Goal: Find specific page/section: Find specific page/section

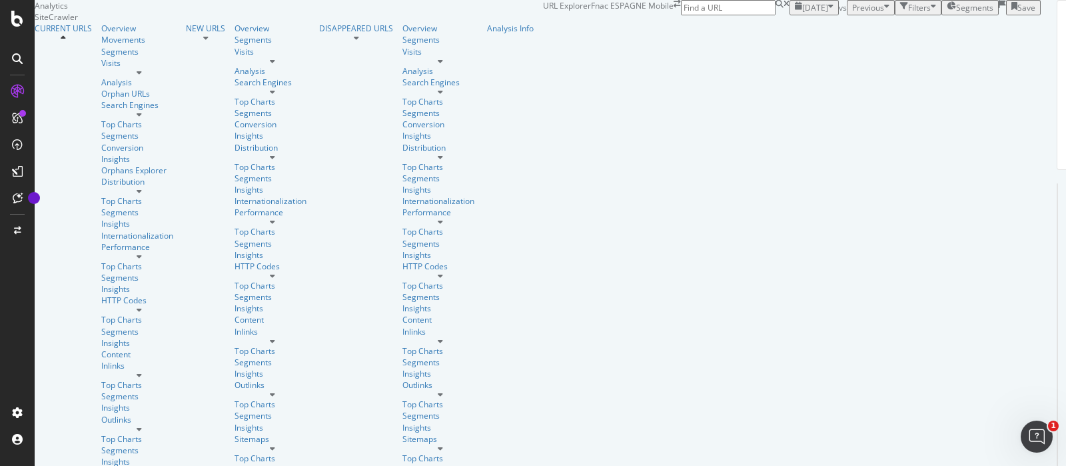
click at [775, 15] on input at bounding box center [728, 7] width 95 height 15
paste input "[URL][DOMAIN_NAME]"
drag, startPoint x: 953, startPoint y: 22, endPoint x: 1124, endPoint y: 23, distance: 171.9
click at [1065, 23] on html "Analytics SiteCrawler CURRENT URLS Overview Movements Segments Visits Analysis …" at bounding box center [533, 233] width 1066 height 466
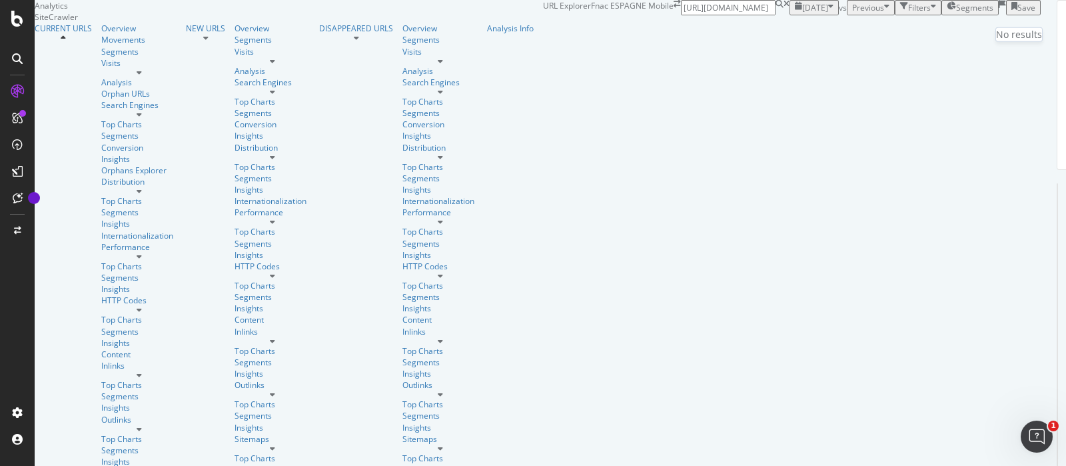
scroll to position [0, 76]
drag, startPoint x: 1190, startPoint y: 24, endPoint x: 1461, endPoint y: 66, distance: 274.4
click at [1065, 66] on html "Analytics SiteCrawler CURRENT URLS Overview Movements Segments Visits Analysis …" at bounding box center [533, 233] width 1066 height 466
click at [775, 15] on input "[URL][DOMAIN_NAME]" at bounding box center [728, 7] width 95 height 15
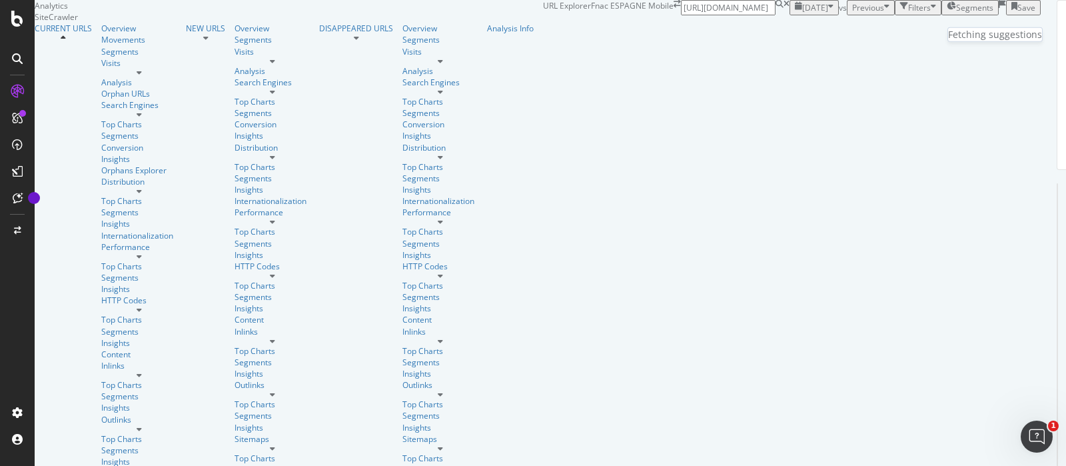
click at [775, 15] on input "[URL][DOMAIN_NAME]" at bounding box center [728, 7] width 95 height 15
type input "[URL][DOMAIN_NAME]"
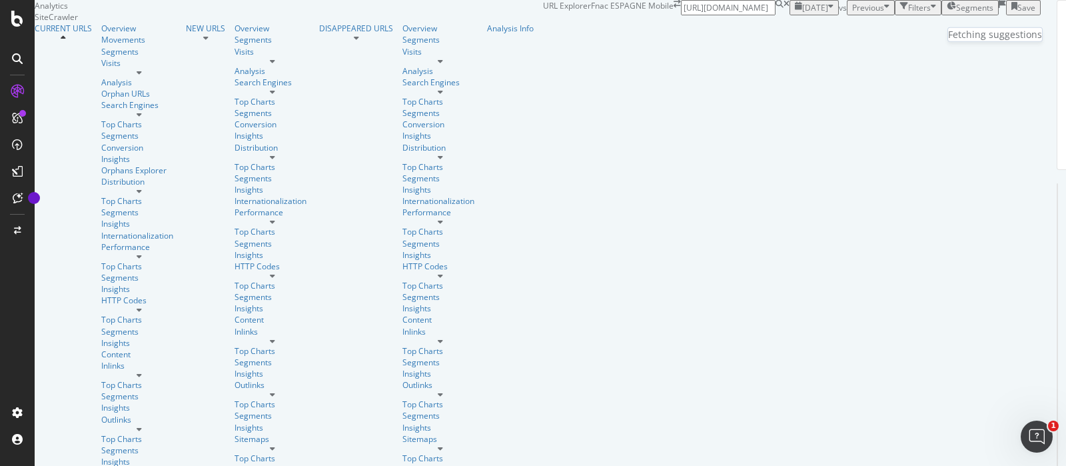
click at [828, 13] on icon "button" at bounding box center [830, 7] width 5 height 11
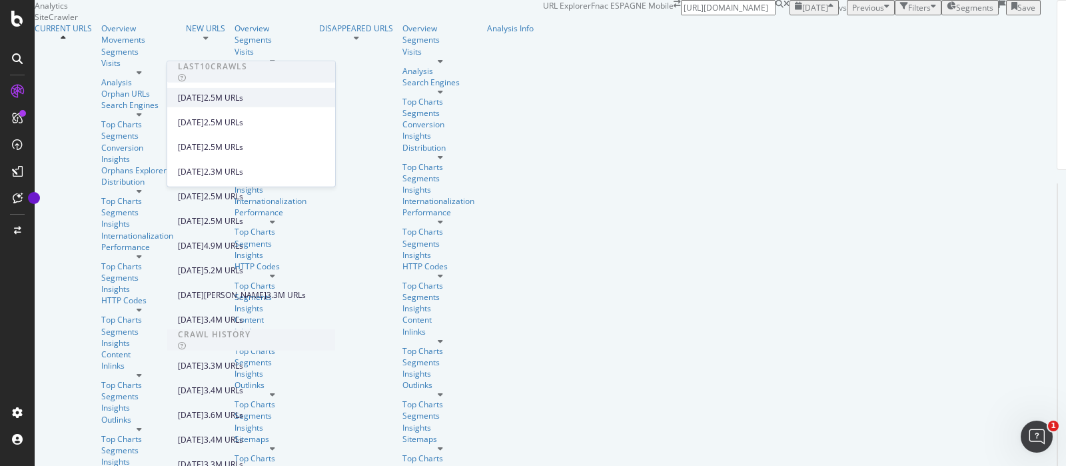
click at [246, 101] on div "[DATE] 2.5M URLs" at bounding box center [242, 97] width 128 height 12
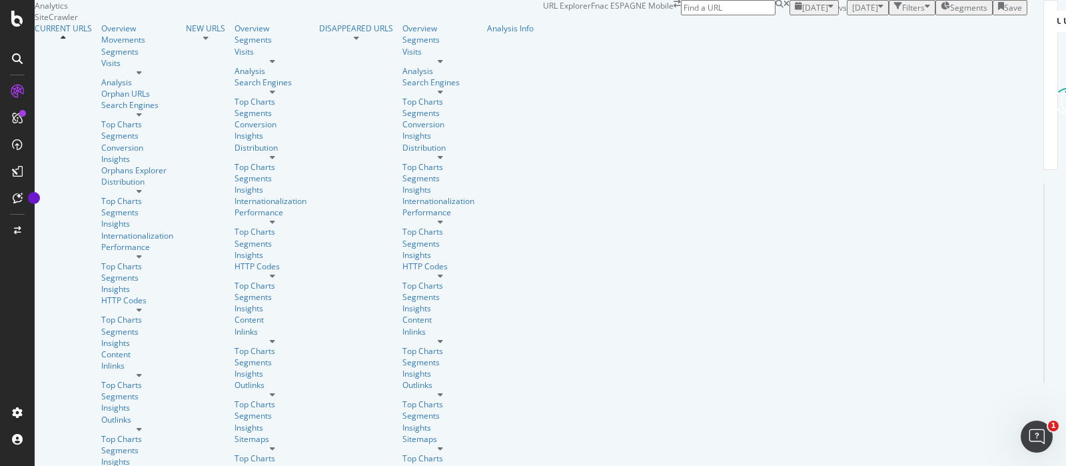
click at [775, 15] on input at bounding box center [728, 7] width 95 height 15
type input "[URL][DOMAIN_NAME]"
click at [852, 13] on span "[DATE]" at bounding box center [865, 7] width 26 height 11
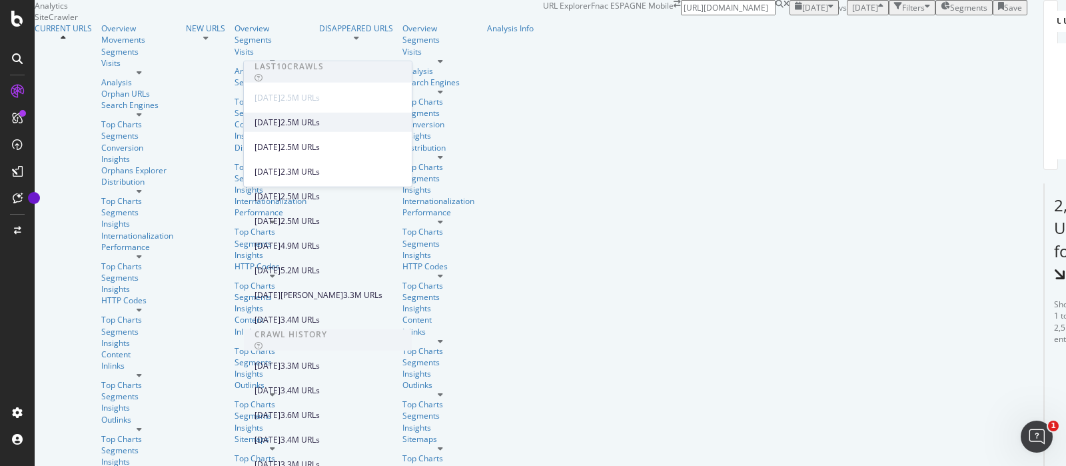
click at [320, 125] on div "2.5M URLs" at bounding box center [299, 122] width 39 height 12
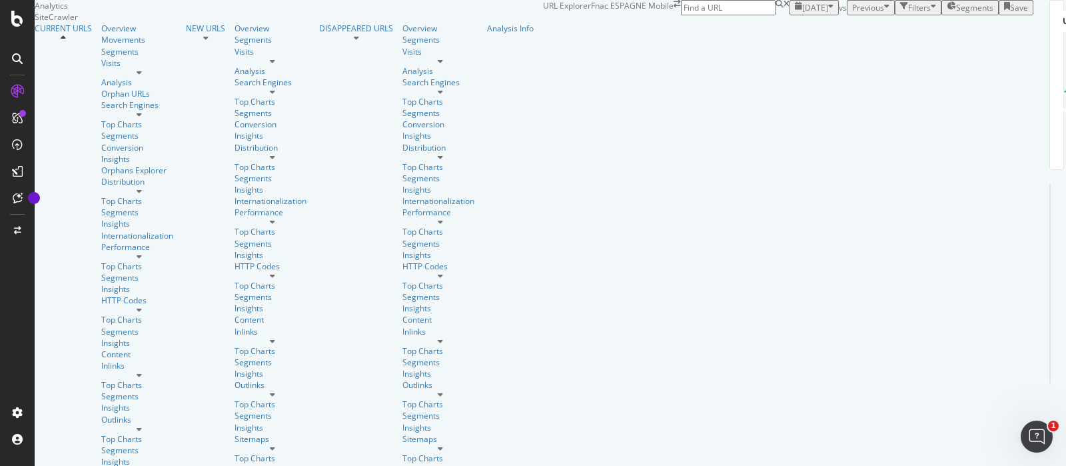
click at [775, 15] on input at bounding box center [728, 7] width 95 height 15
type input "[URL][DOMAIN_NAME]"
click at [676, 15] on div "URL Explorer Fnac ESPAGNE Mobile [URL][DOMAIN_NAME]" at bounding box center [666, 7] width 246 height 15
